Goal: Task Accomplishment & Management: Manage account settings

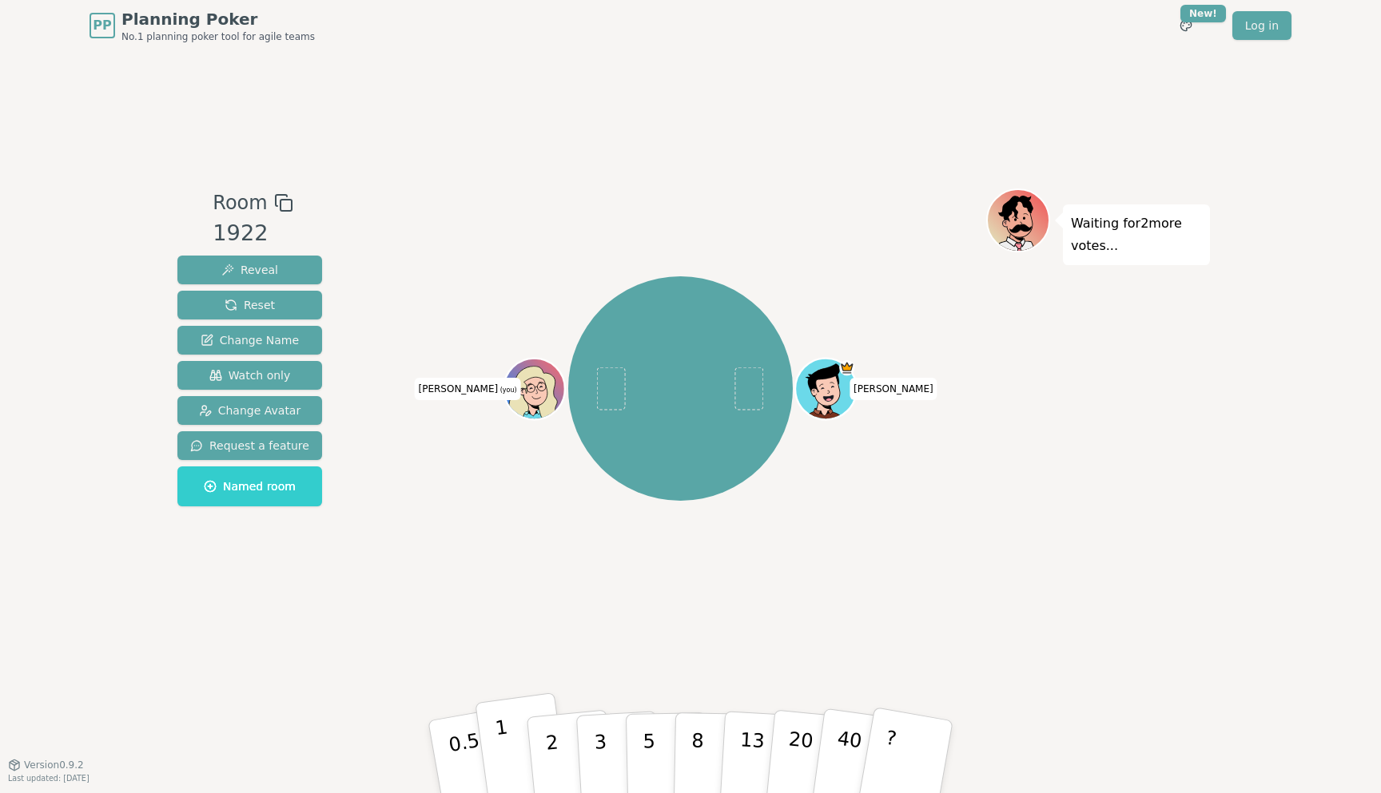
click at [521, 733] on button "1" at bounding box center [522, 757] width 95 height 129
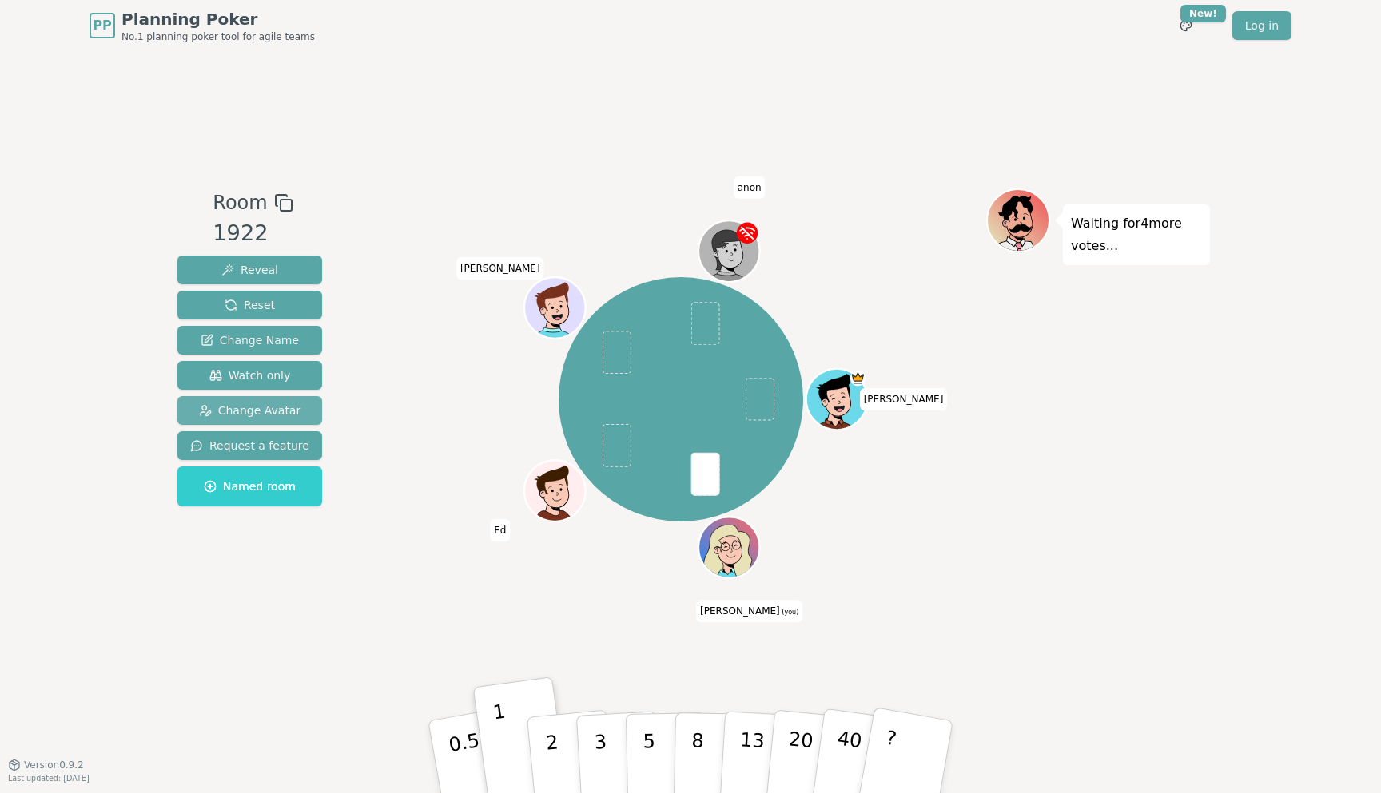
click at [244, 403] on span "Change Avatar" at bounding box center [250, 411] width 102 height 16
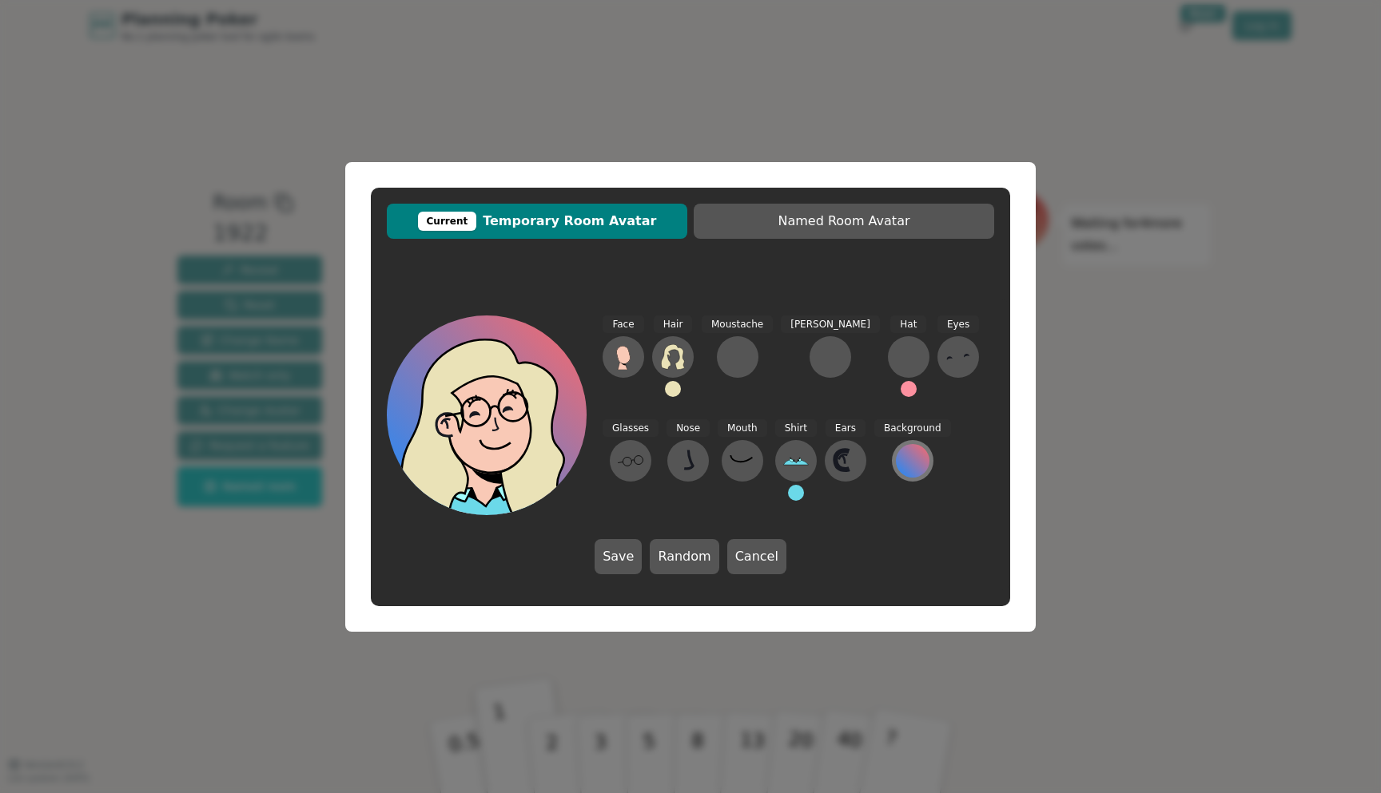
click at [896, 455] on div at bounding box center [913, 461] width 34 height 34
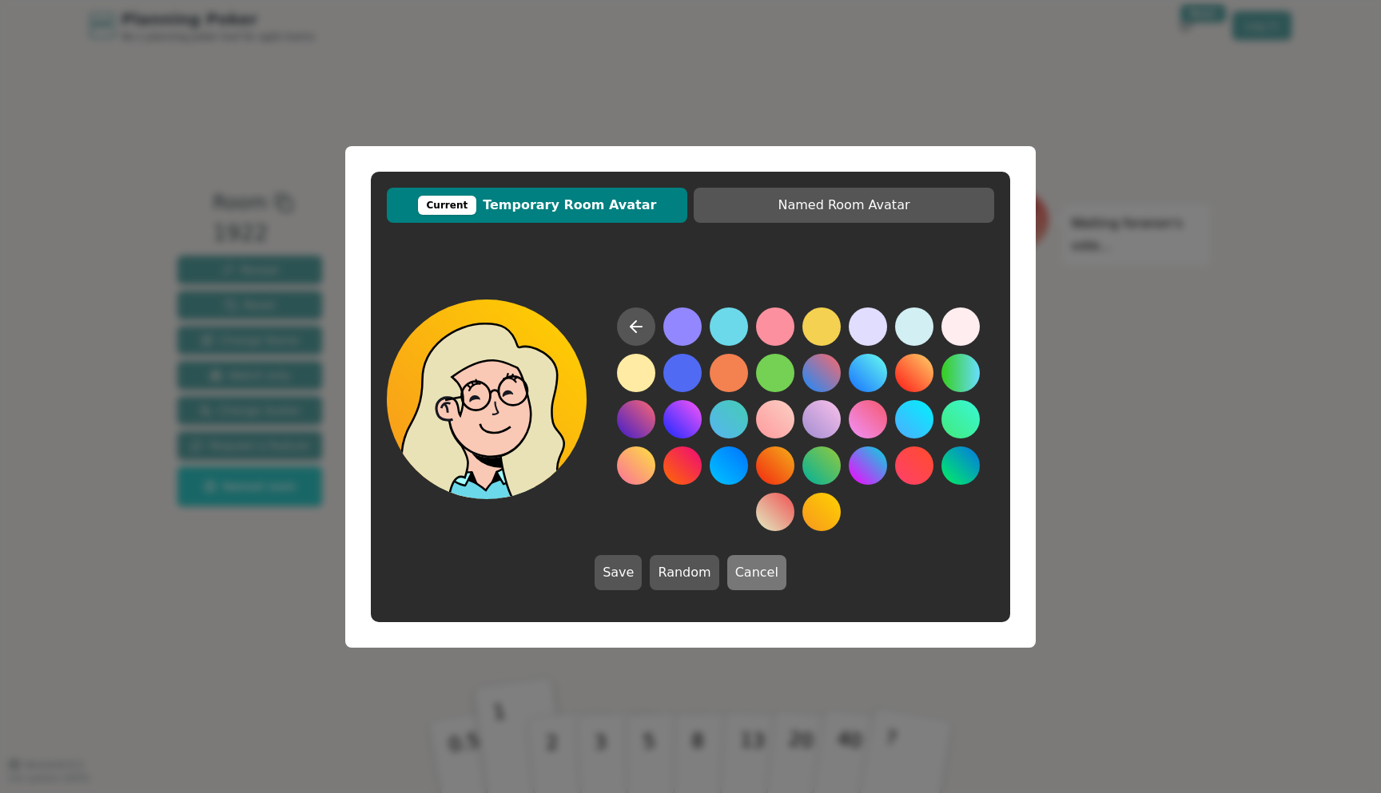
click at [743, 574] on button "Cancel" at bounding box center [756, 572] width 59 height 35
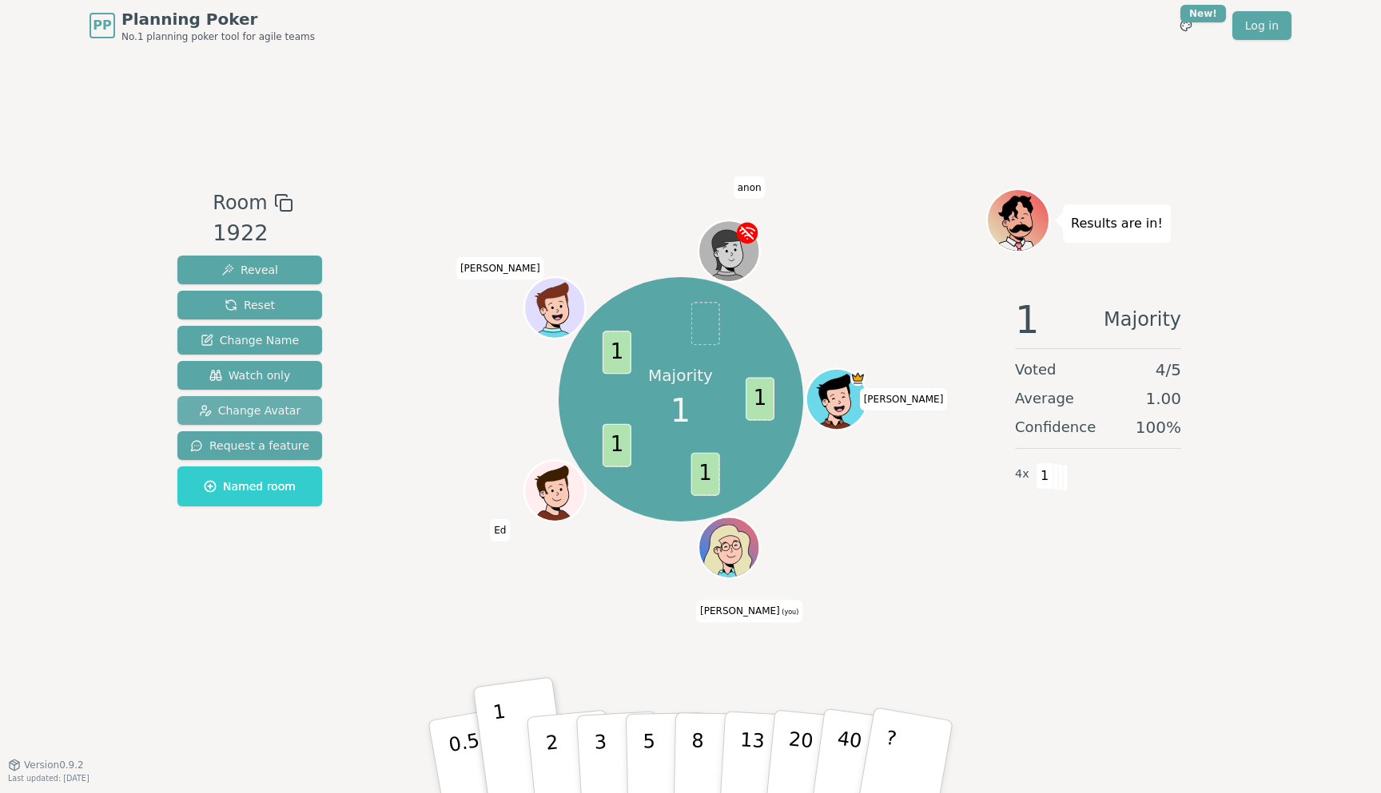
click at [244, 412] on span "Change Avatar" at bounding box center [250, 411] width 102 height 16
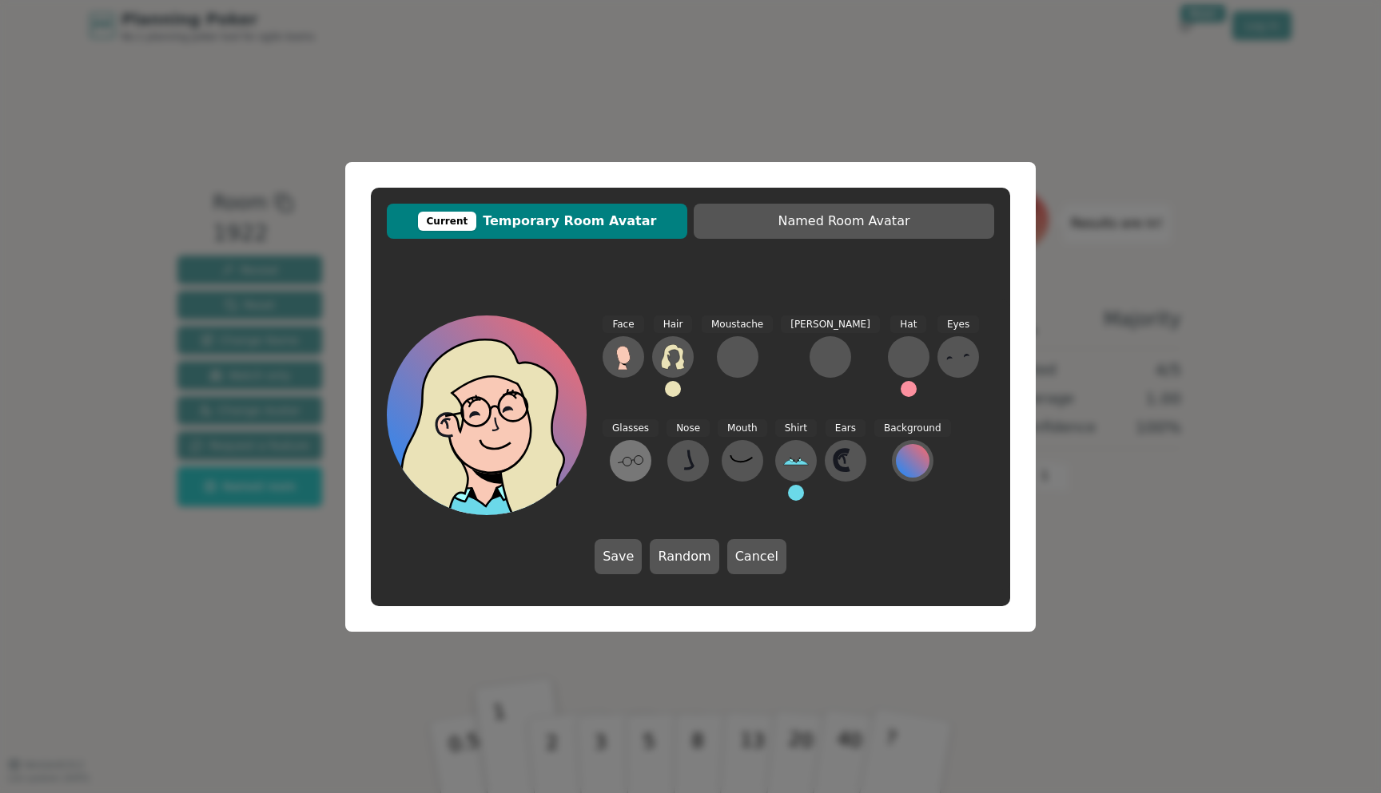
click at [643, 448] on icon at bounding box center [631, 461] width 26 height 26
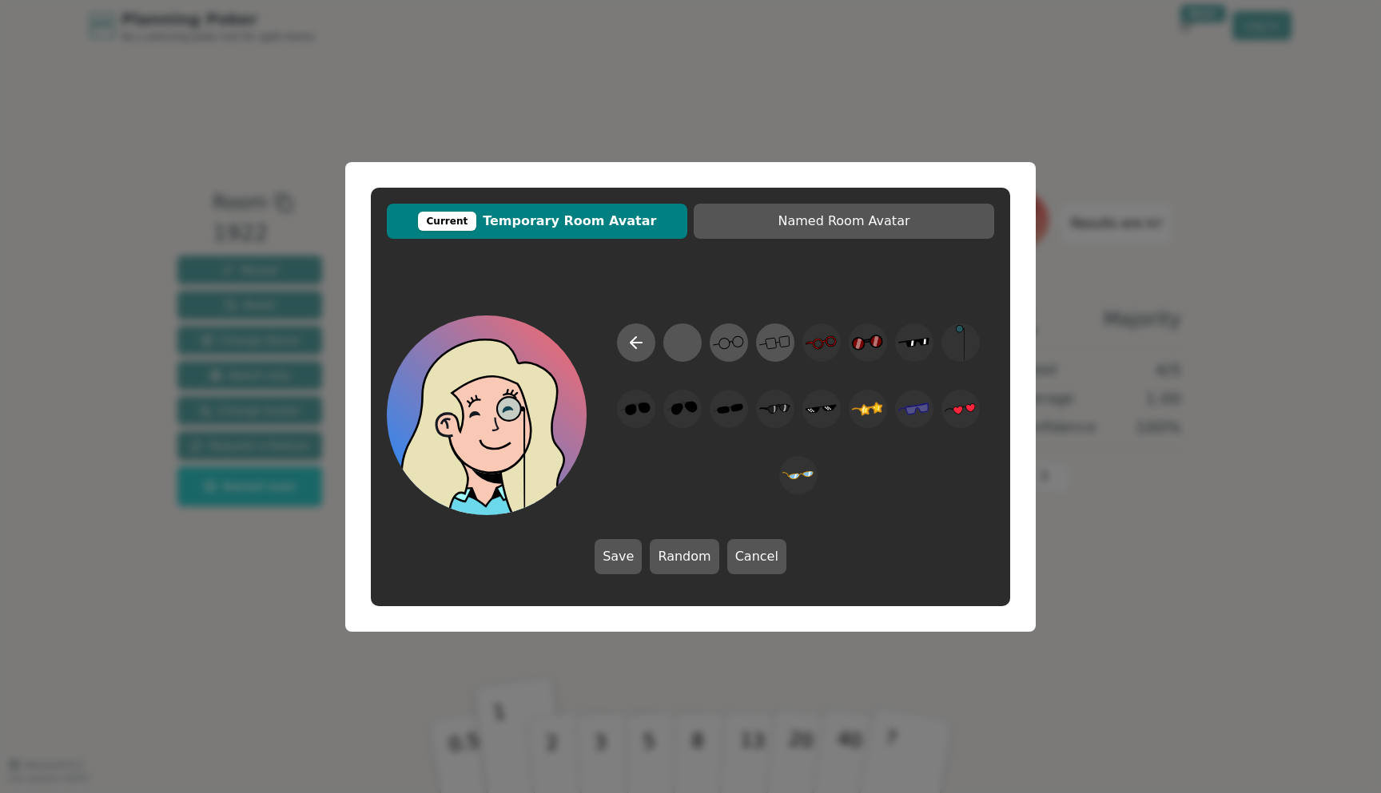
click at [957, 131] on div "Current Temporary Room Avatar Named Room Avatar Save Random Cancel" at bounding box center [690, 396] width 1381 height 793
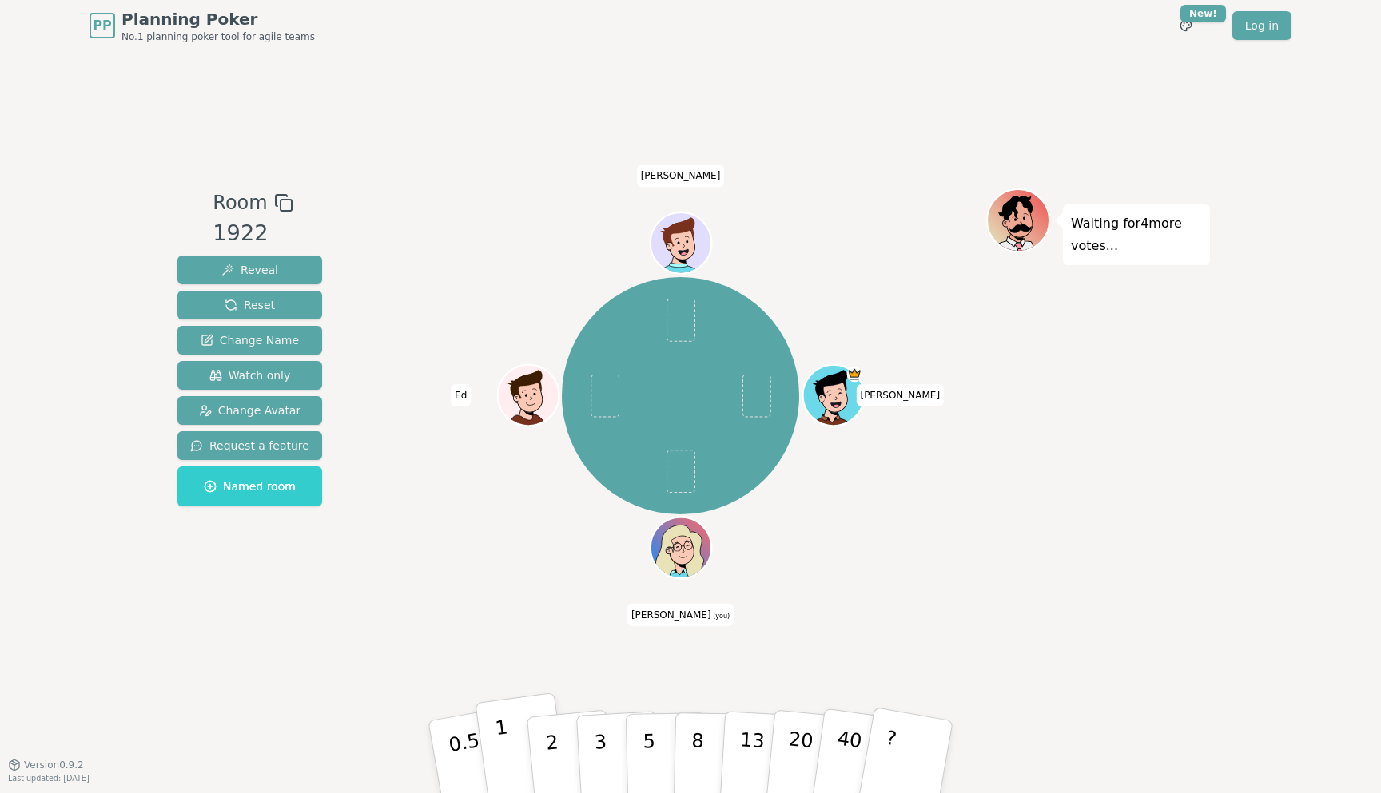
click at [503, 743] on p "1" at bounding box center [506, 759] width 24 height 87
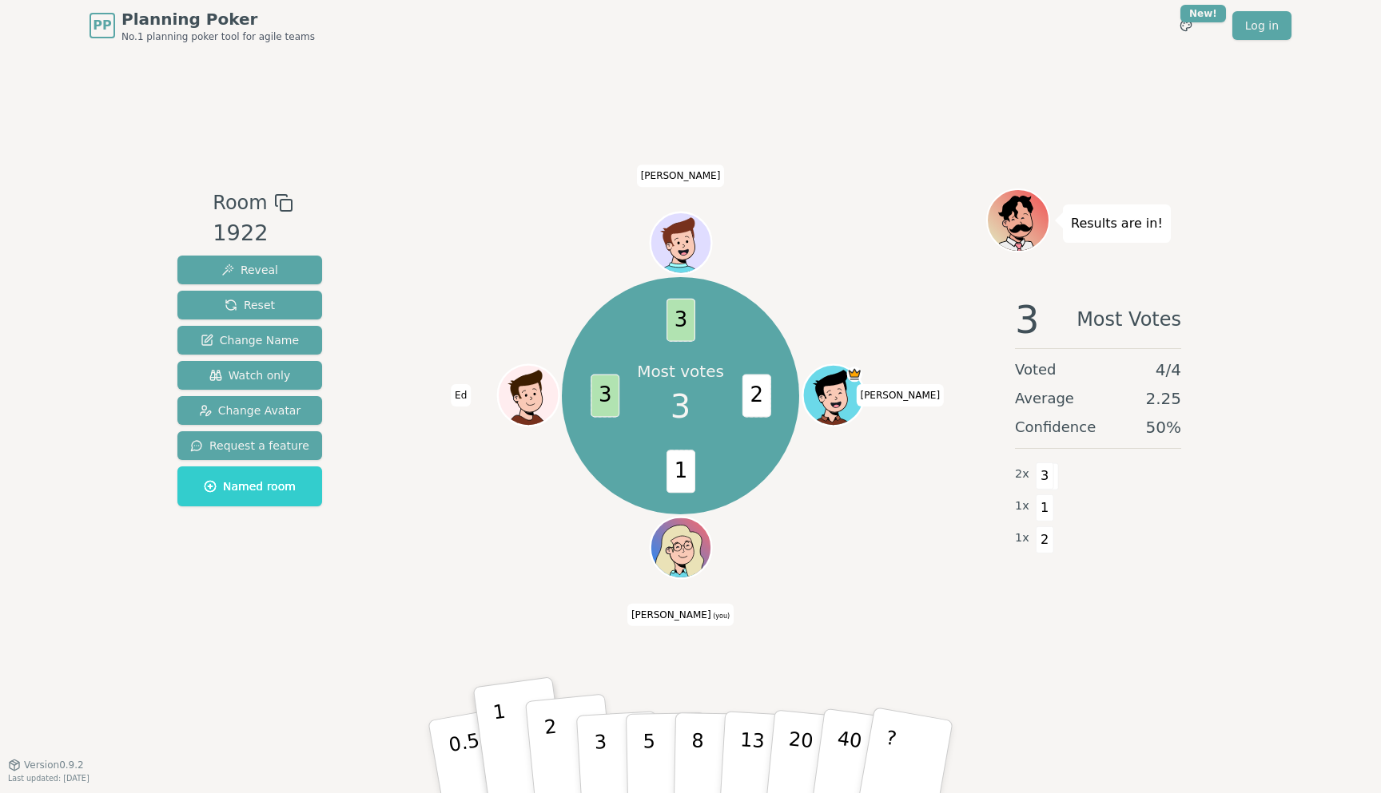
click at [552, 742] on p "2" at bounding box center [553, 759] width 21 height 87
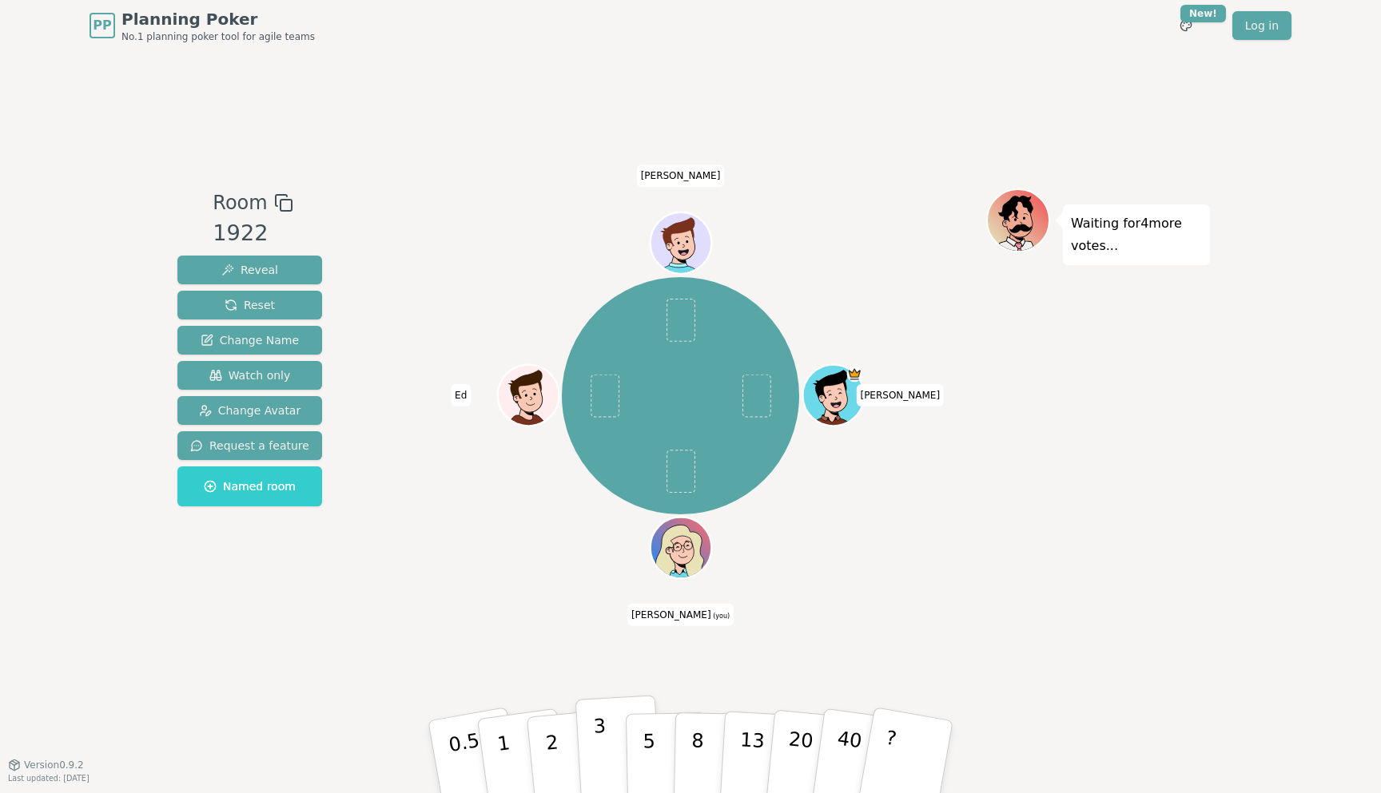
click at [593, 742] on button "3" at bounding box center [618, 757] width 87 height 125
click at [514, 764] on button "1" at bounding box center [522, 757] width 95 height 129
